Goal: Entertainment & Leisure: Browse casually

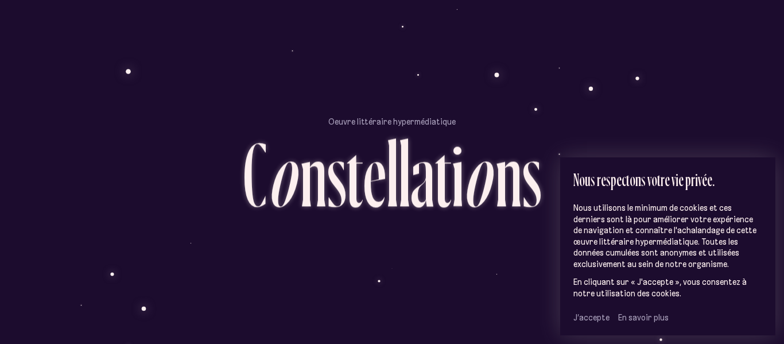
click at [596, 316] on span "J’accepte" at bounding box center [592, 317] width 36 height 10
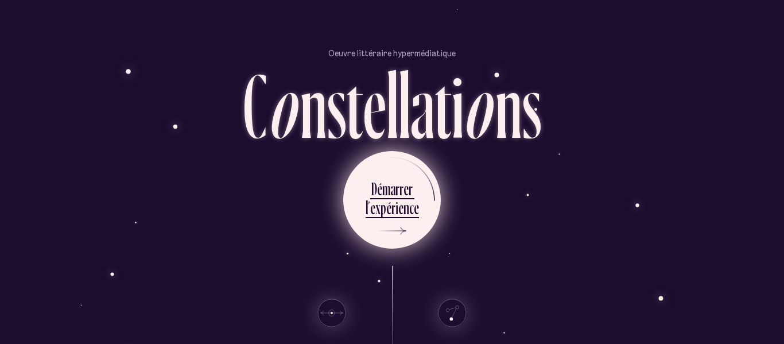
click at [401, 211] on div "e" at bounding box center [401, 207] width 5 height 22
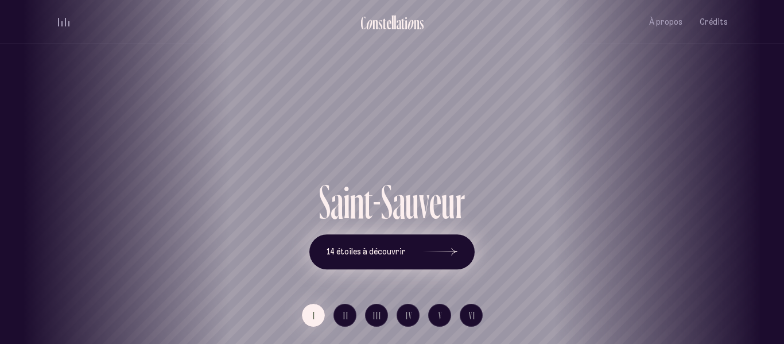
click at [394, 248] on span "14 étoiles à découvrir" at bounding box center [366, 252] width 79 height 10
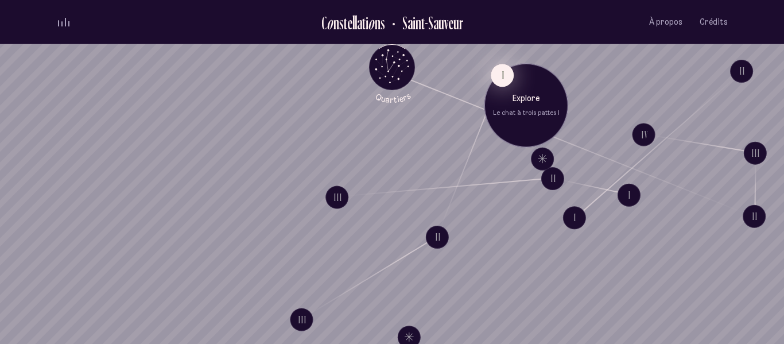
click at [504, 76] on button "I" at bounding box center [502, 75] width 23 height 23
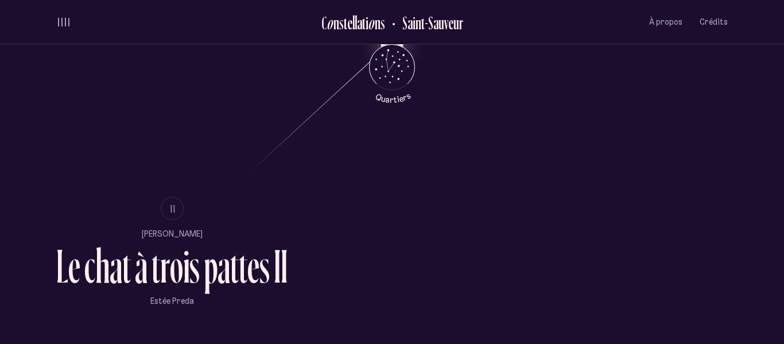
scroll to position [647, 0]
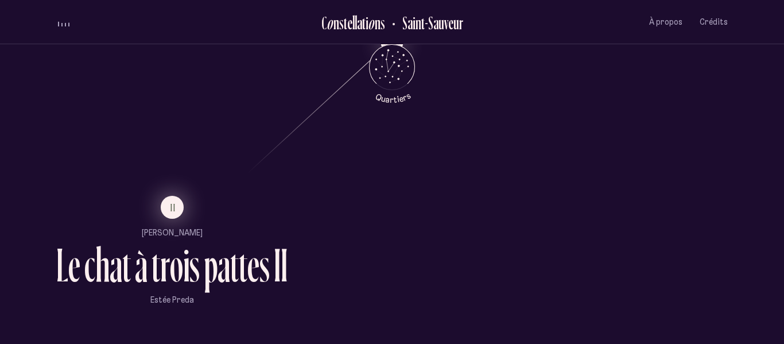
click at [176, 203] on span "II" at bounding box center [174, 208] width 6 height 10
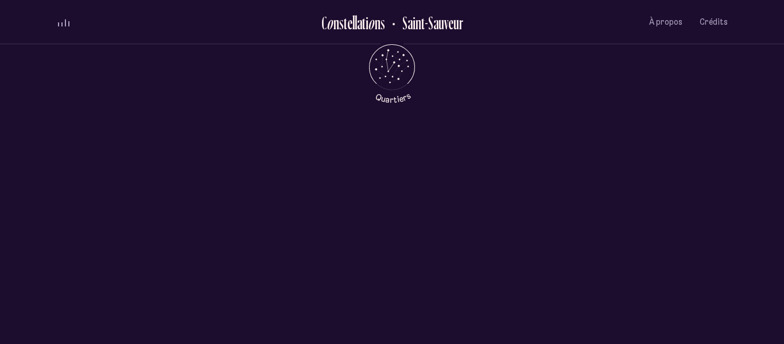
scroll to position [0, 0]
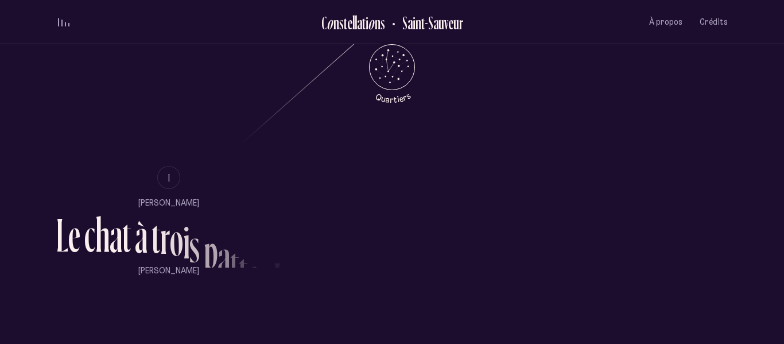
scroll to position [682, 0]
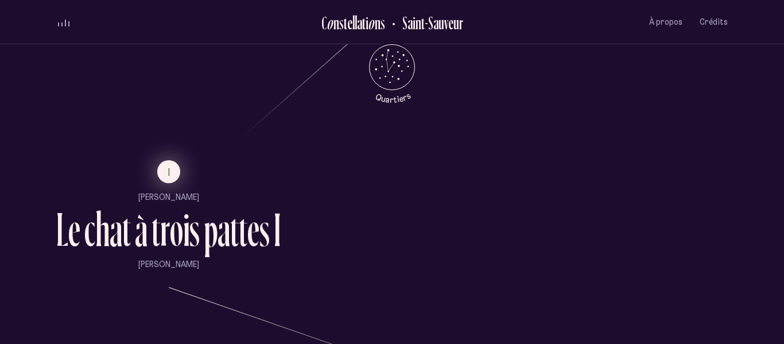
click at [173, 164] on button "I" at bounding box center [168, 171] width 23 height 23
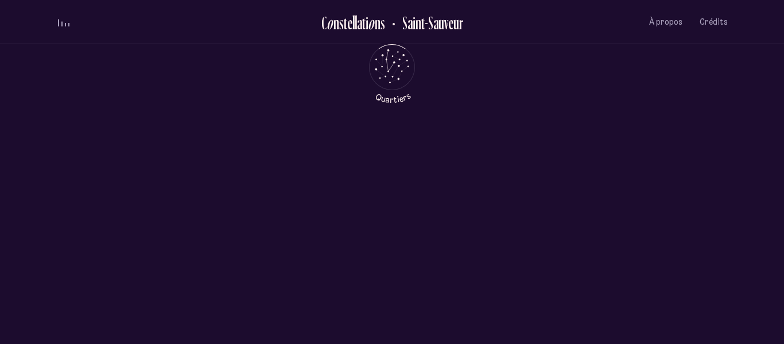
scroll to position [0, 0]
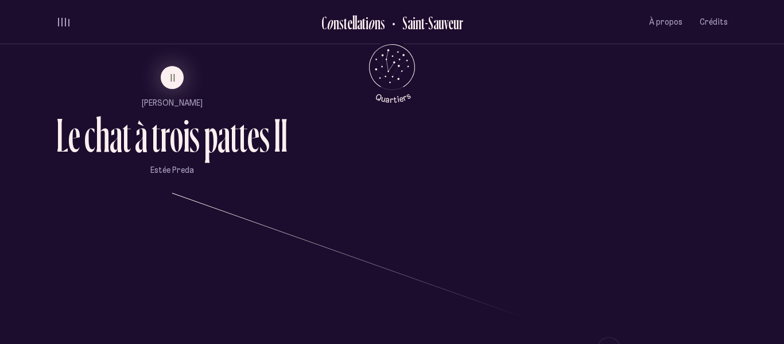
scroll to position [767, 0]
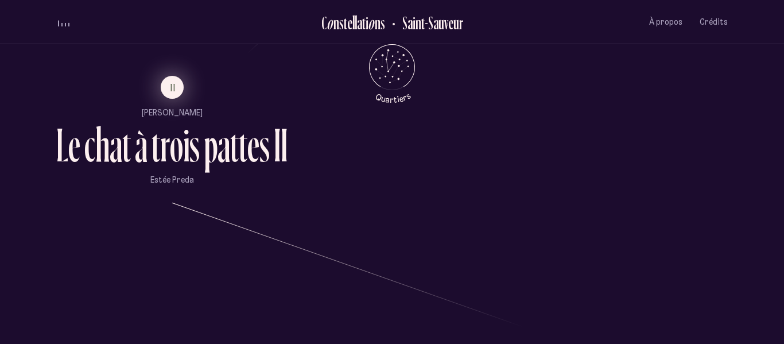
click at [171, 91] on span "II" at bounding box center [174, 88] width 6 height 10
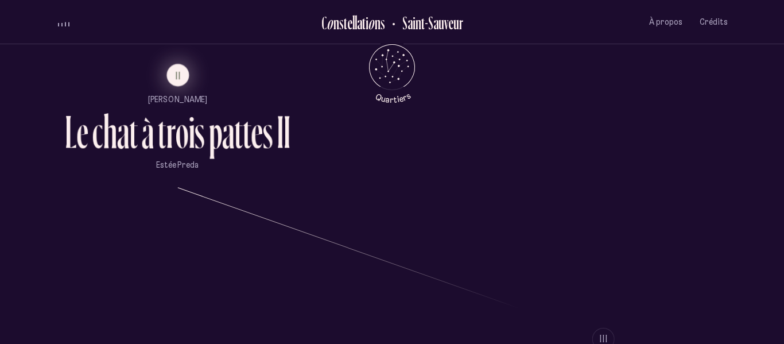
click at [170, 95] on p "[PERSON_NAME]" at bounding box center [178, 100] width 226 height 11
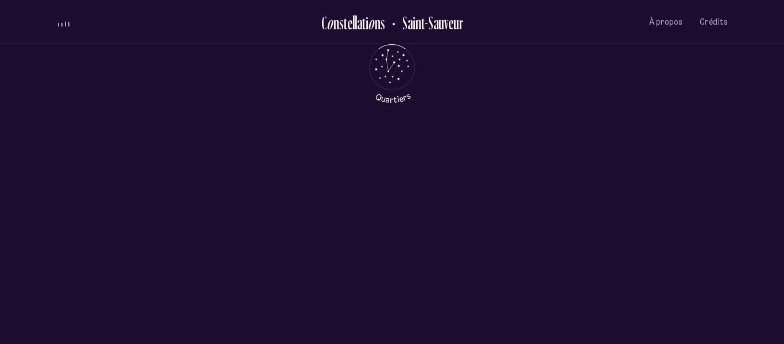
scroll to position [0, 0]
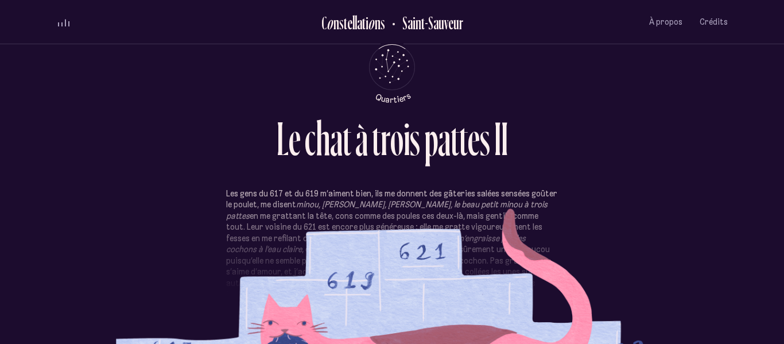
click at [287, 182] on div "L e c h a t à t r o i s p a t t e s I I" at bounding box center [392, 152] width 672 height 74
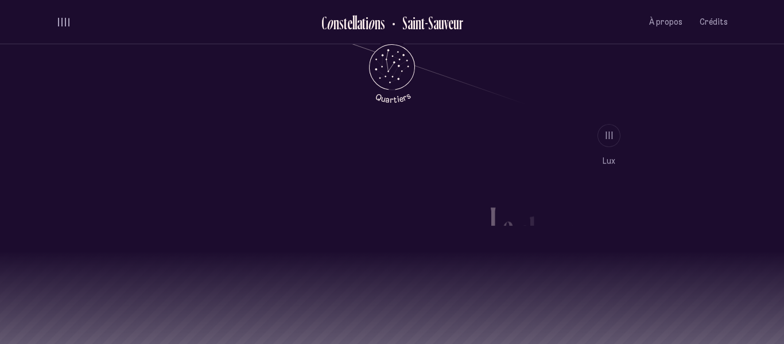
scroll to position [993, 0]
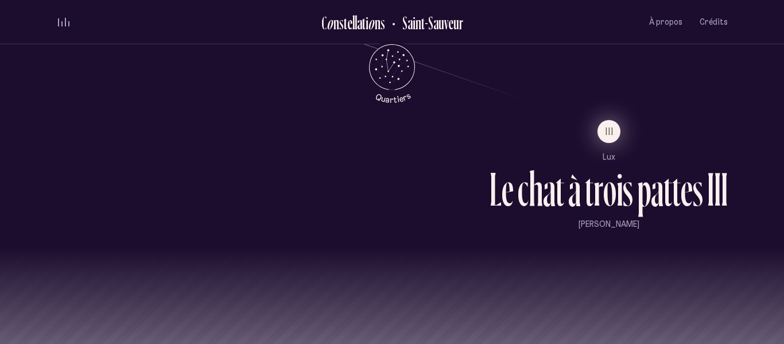
click at [601, 137] on button "III" at bounding box center [609, 131] width 23 height 23
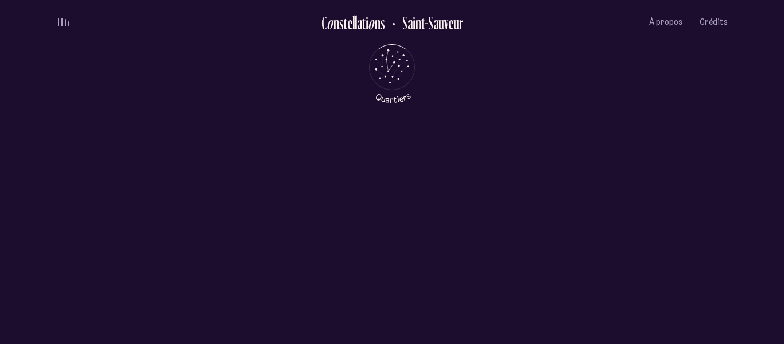
scroll to position [0, 0]
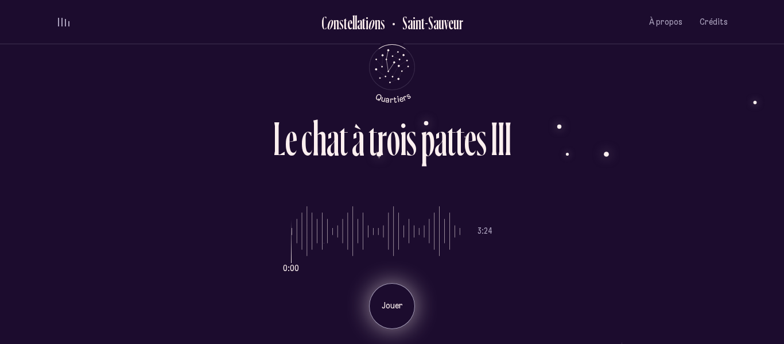
click at [397, 306] on p "Jouer" at bounding box center [392, 305] width 29 height 11
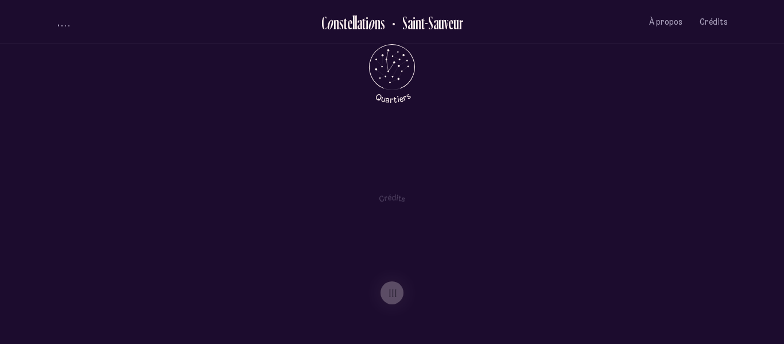
scroll to position [438, 0]
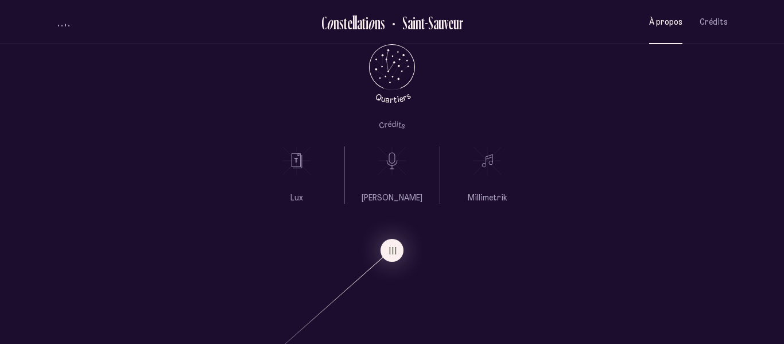
click at [670, 26] on span "À propos" at bounding box center [666, 22] width 33 height 10
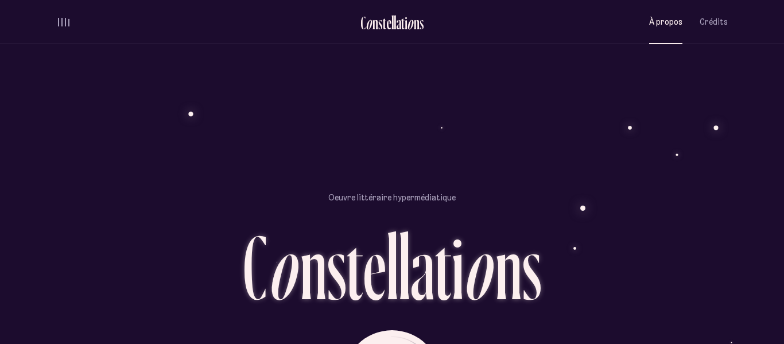
scroll to position [985, 0]
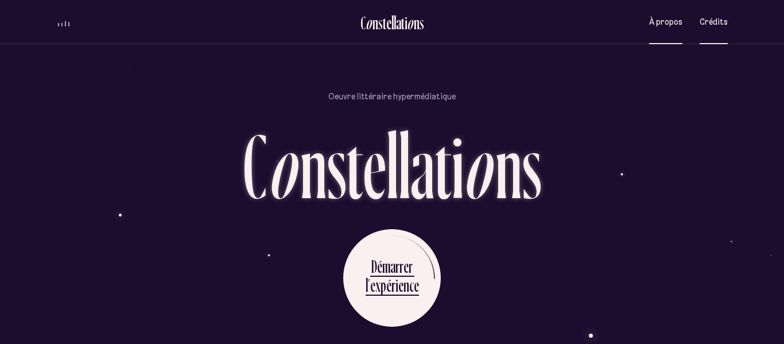
click at [714, 12] on button "Crédits" at bounding box center [714, 22] width 28 height 27
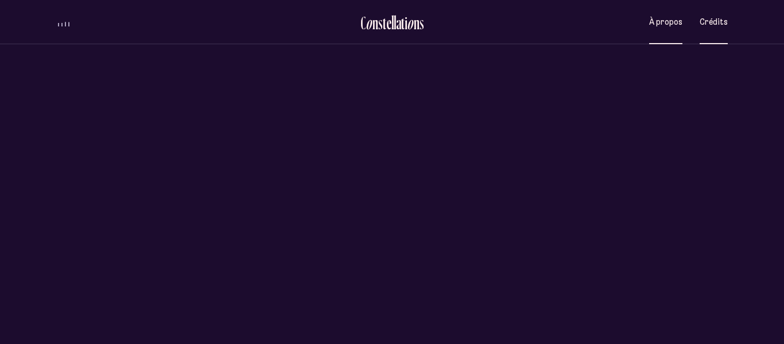
scroll to position [0, 0]
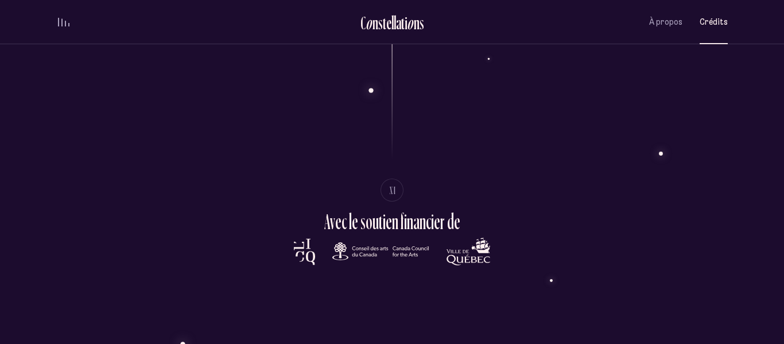
scroll to position [2828, 0]
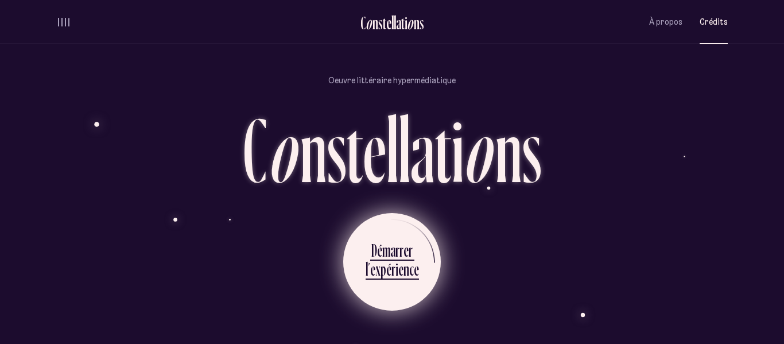
click at [367, 276] on div "l" at bounding box center [367, 269] width 2 height 22
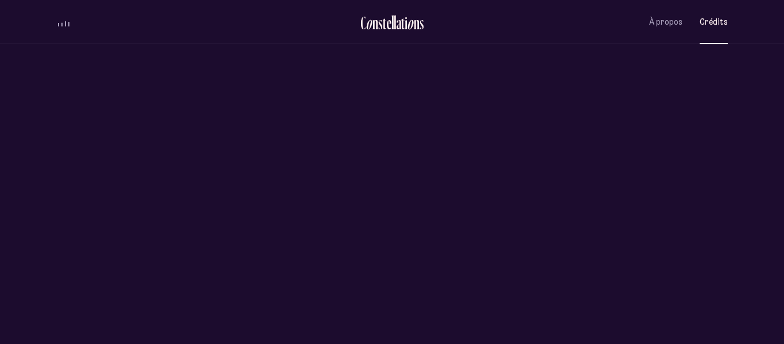
scroll to position [0, 0]
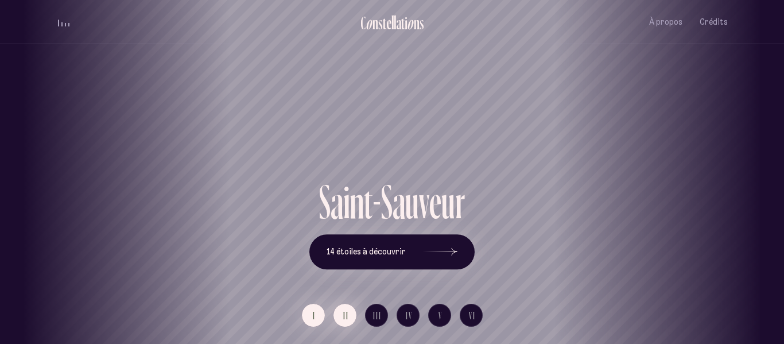
click at [351, 312] on button "II" at bounding box center [345, 315] width 23 height 23
click at [319, 316] on button "I" at bounding box center [313, 315] width 23 height 23
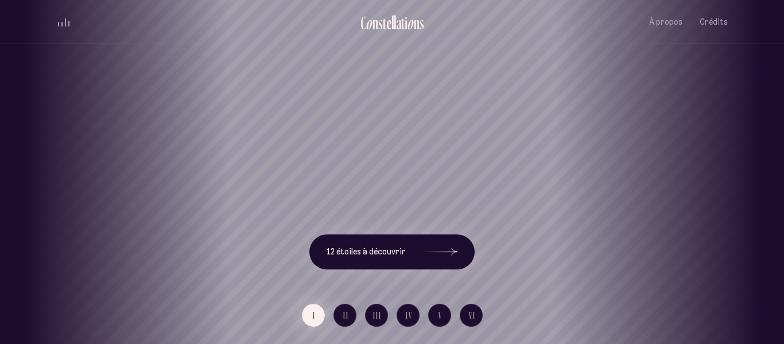
click at [319, 316] on div "[GEOGRAPHIC_DATA] [GEOGRAPHIC_DATA] [GEOGRAPHIC_DATA][PERSON_NAME][GEOGRAPHIC_D…" at bounding box center [392, 172] width 784 height 344
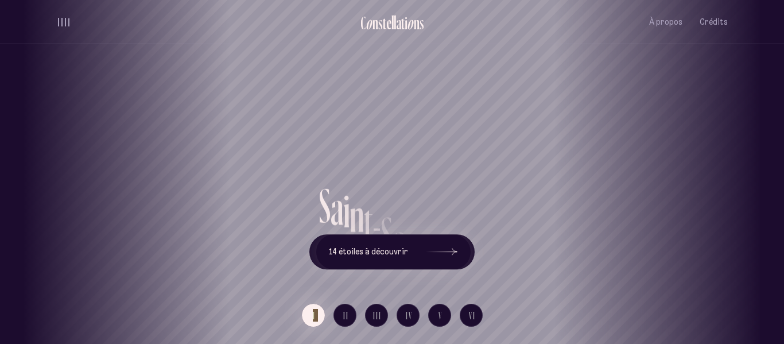
click at [382, 129] on div "[GEOGRAPHIC_DATA] [GEOGRAPHIC_DATA] [GEOGRAPHIC_DATA][PERSON_NAME][GEOGRAPHIC_D…" at bounding box center [392, 172] width 784 height 344
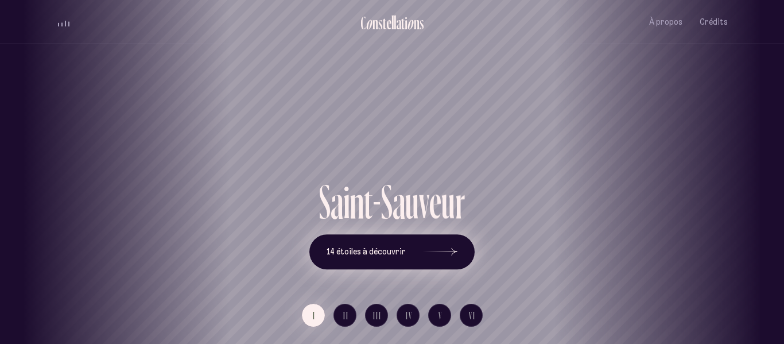
click at [396, 249] on span "14 étoiles à découvrir" at bounding box center [366, 252] width 79 height 10
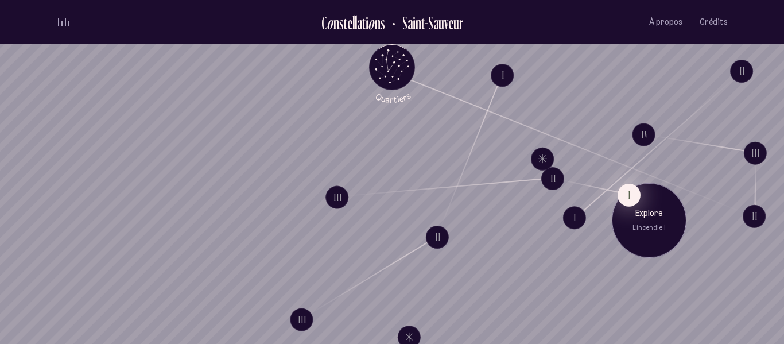
click at [629, 200] on button "I" at bounding box center [629, 194] width 23 height 23
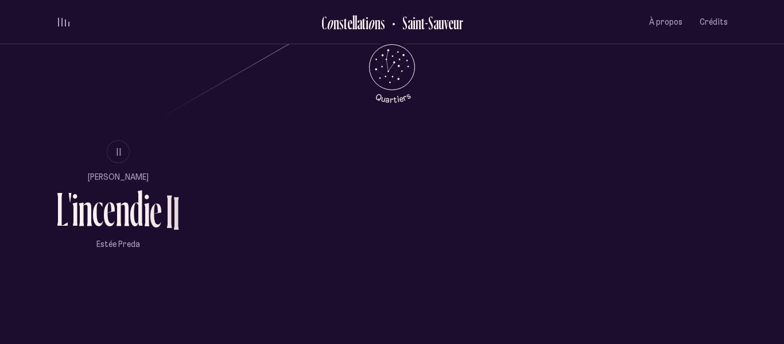
scroll to position [703, 0]
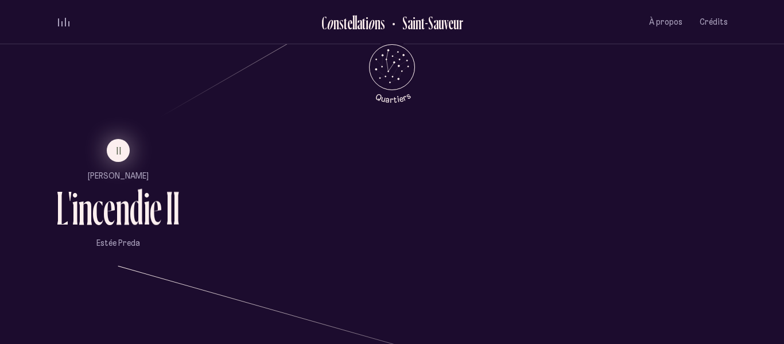
click at [119, 153] on span "II" at bounding box center [120, 151] width 6 height 10
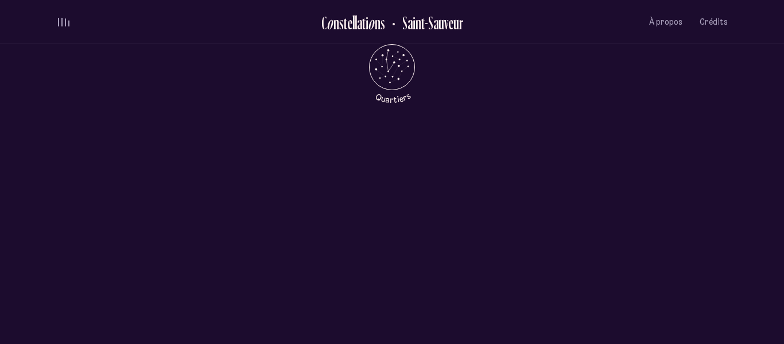
scroll to position [0, 0]
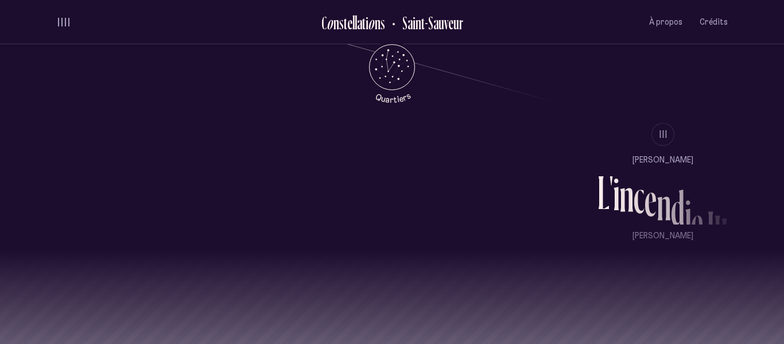
scroll to position [988, 0]
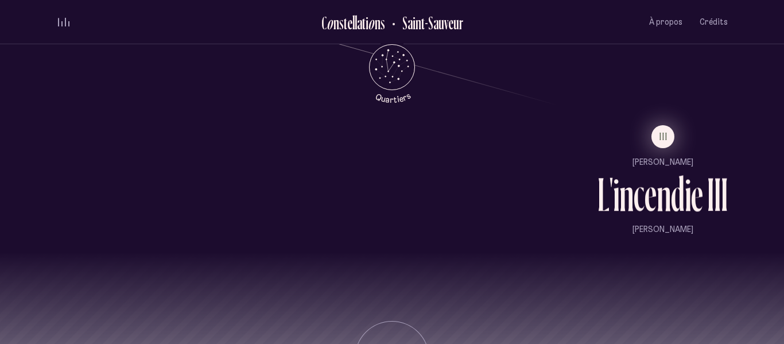
click at [653, 133] on button "III" at bounding box center [663, 136] width 23 height 23
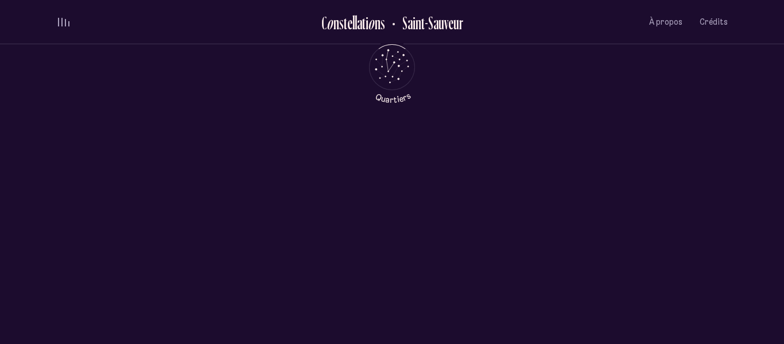
scroll to position [0, 0]
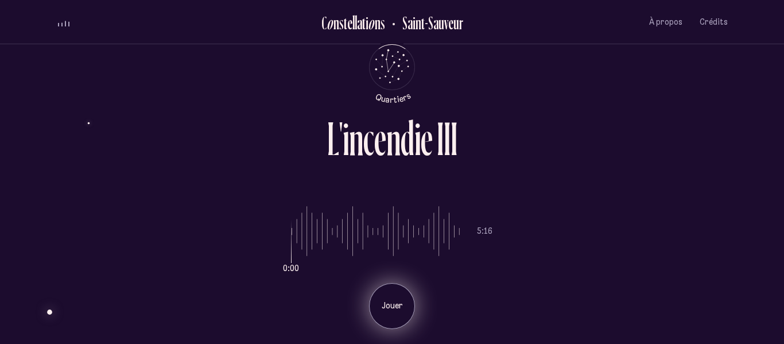
click at [411, 300] on div "Jouer" at bounding box center [392, 306] width 46 height 46
click at [384, 304] on p "Pause" at bounding box center [392, 305] width 29 height 11
click at [401, 304] on p "Jouer" at bounding box center [392, 305] width 29 height 11
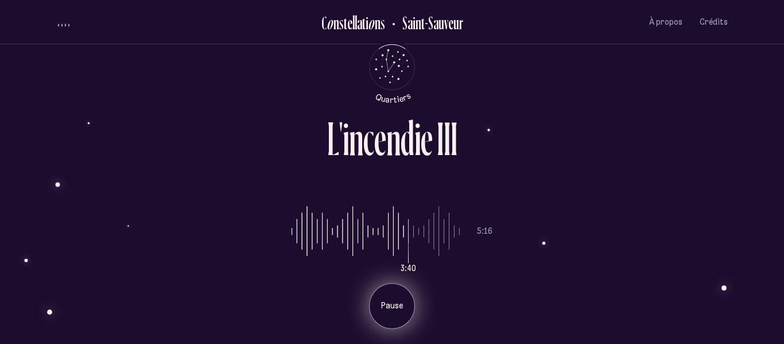
click at [401, 304] on p "Pause" at bounding box center [392, 305] width 29 height 11
click at [401, 304] on p "Jouer" at bounding box center [392, 305] width 29 height 11
click at [731, 14] on div "C o n s t e l l a t i o n s [GEOGRAPHIC_DATA] À propos Crédits Menu Quartiers" at bounding box center [392, 22] width 689 height 44
click at [722, 21] on span "Crédits" at bounding box center [714, 22] width 28 height 10
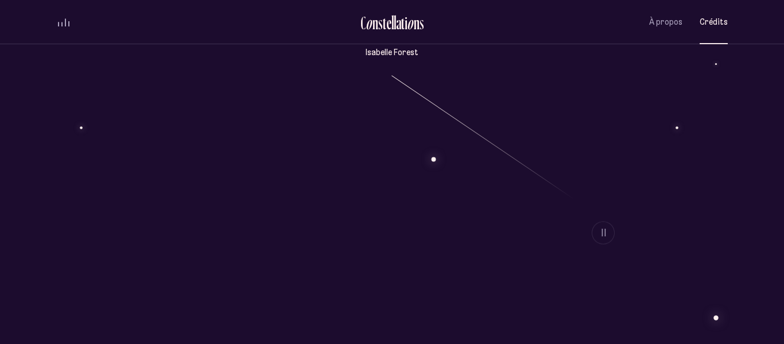
scroll to position [225, 0]
click at [660, 14] on button "À propos" at bounding box center [666, 22] width 33 height 27
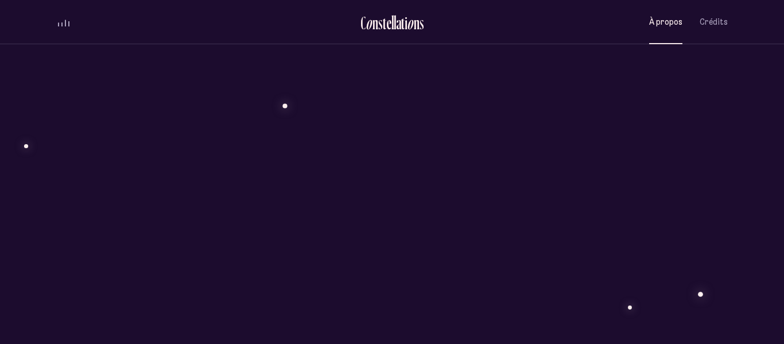
scroll to position [624, 0]
